Goal: Check status: Check status

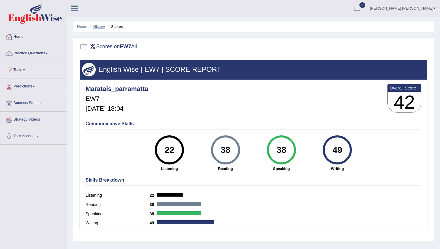
click at [98, 26] on link "History" at bounding box center [99, 26] width 12 height 4
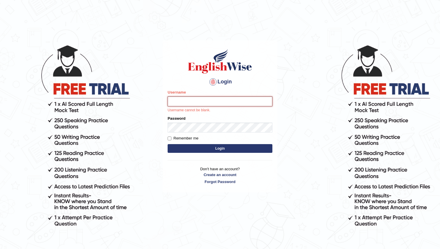
click at [197, 101] on input "Username" at bounding box center [220, 102] width 105 height 10
type input "maratais_parramatta"
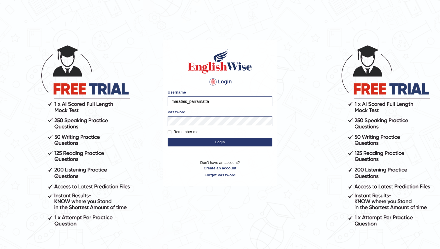
click at [212, 142] on button "Login" at bounding box center [220, 142] width 105 height 9
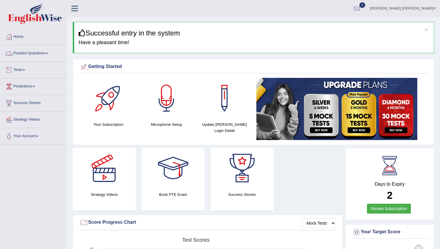
click at [25, 70] on span at bounding box center [24, 70] width 2 height 1
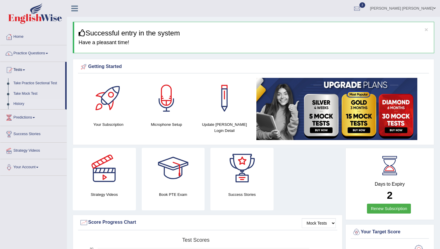
click at [23, 104] on link "History" at bounding box center [38, 104] width 54 height 10
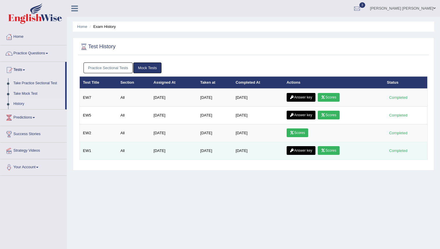
click at [334, 152] on link "Scores" at bounding box center [329, 150] width 22 height 9
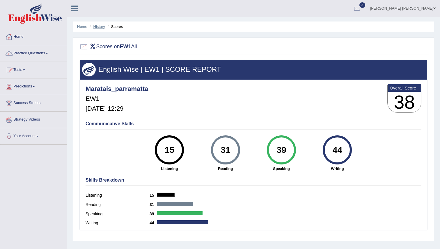
click at [99, 25] on link "History" at bounding box center [99, 26] width 12 height 4
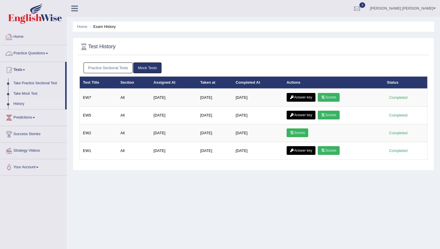
click at [22, 38] on link "Home" at bounding box center [33, 36] width 66 height 15
